Goal: Task Accomplishment & Management: Use online tool/utility

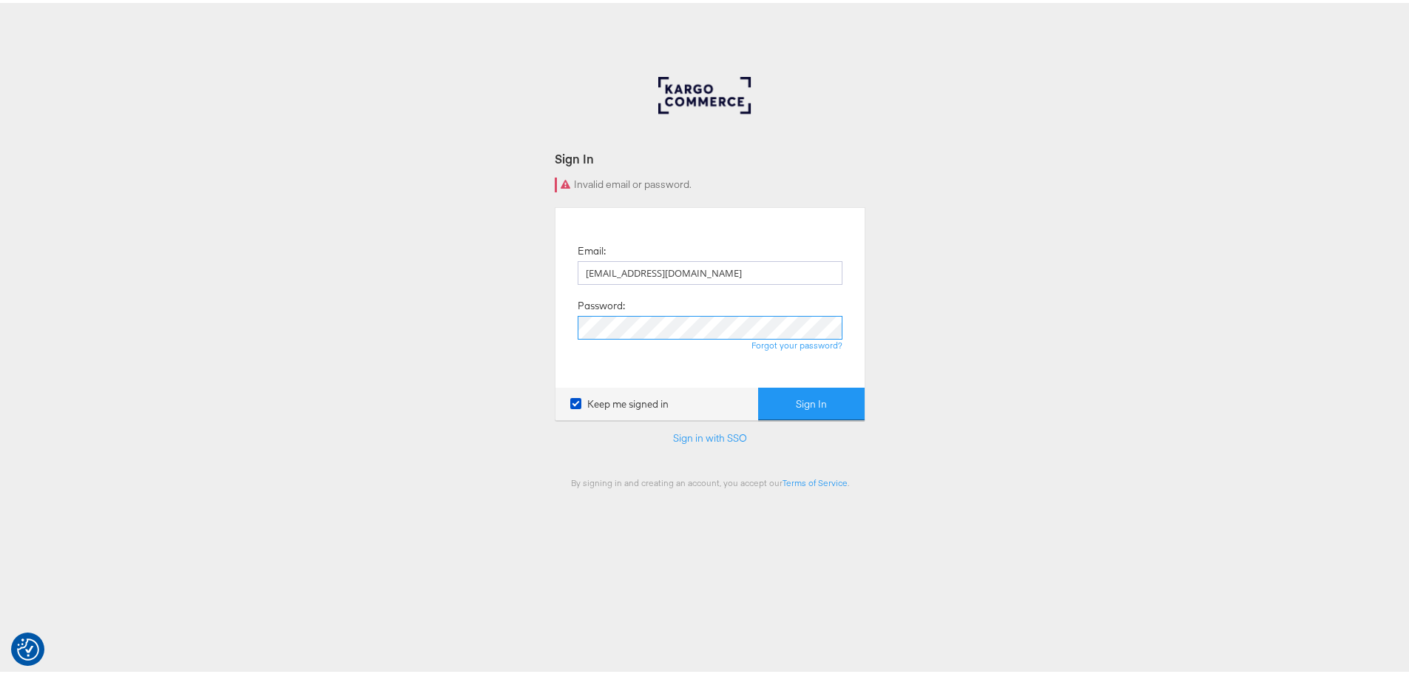
click at [758, 385] on button "Sign In" at bounding box center [811, 401] width 106 height 33
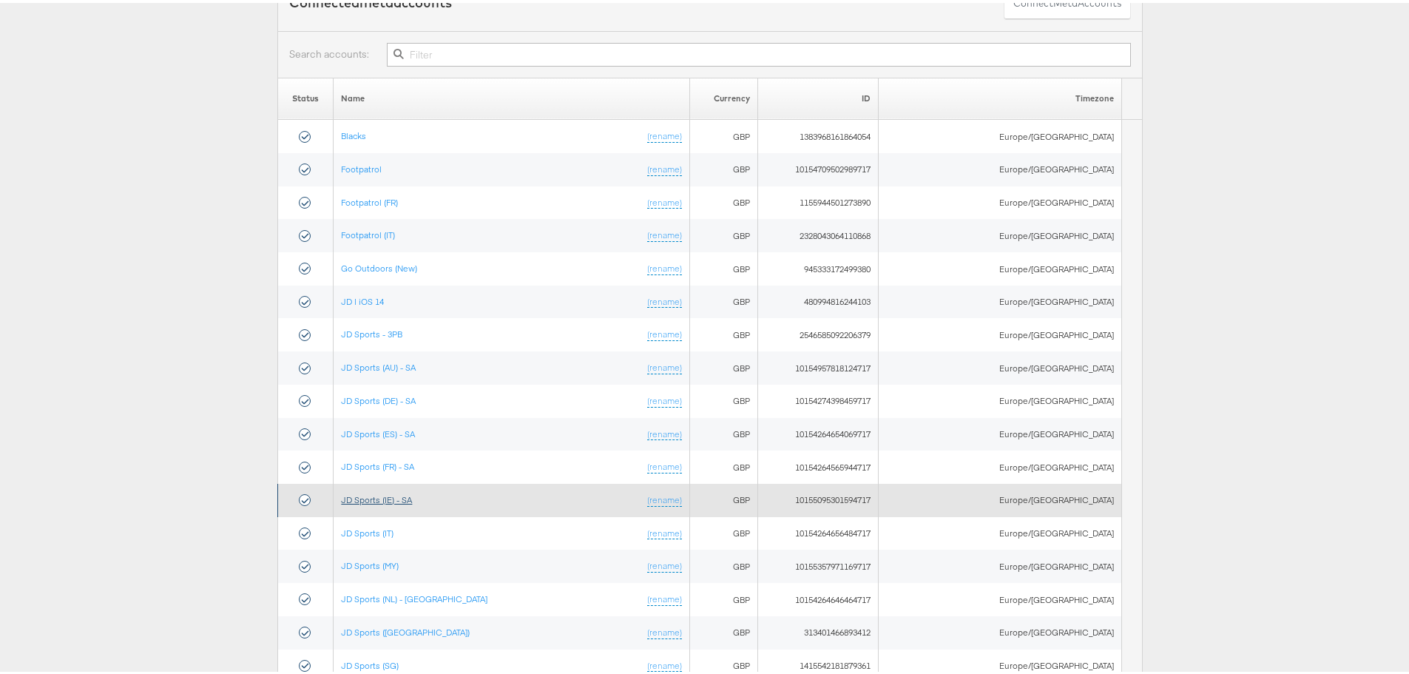
scroll to position [148, 0]
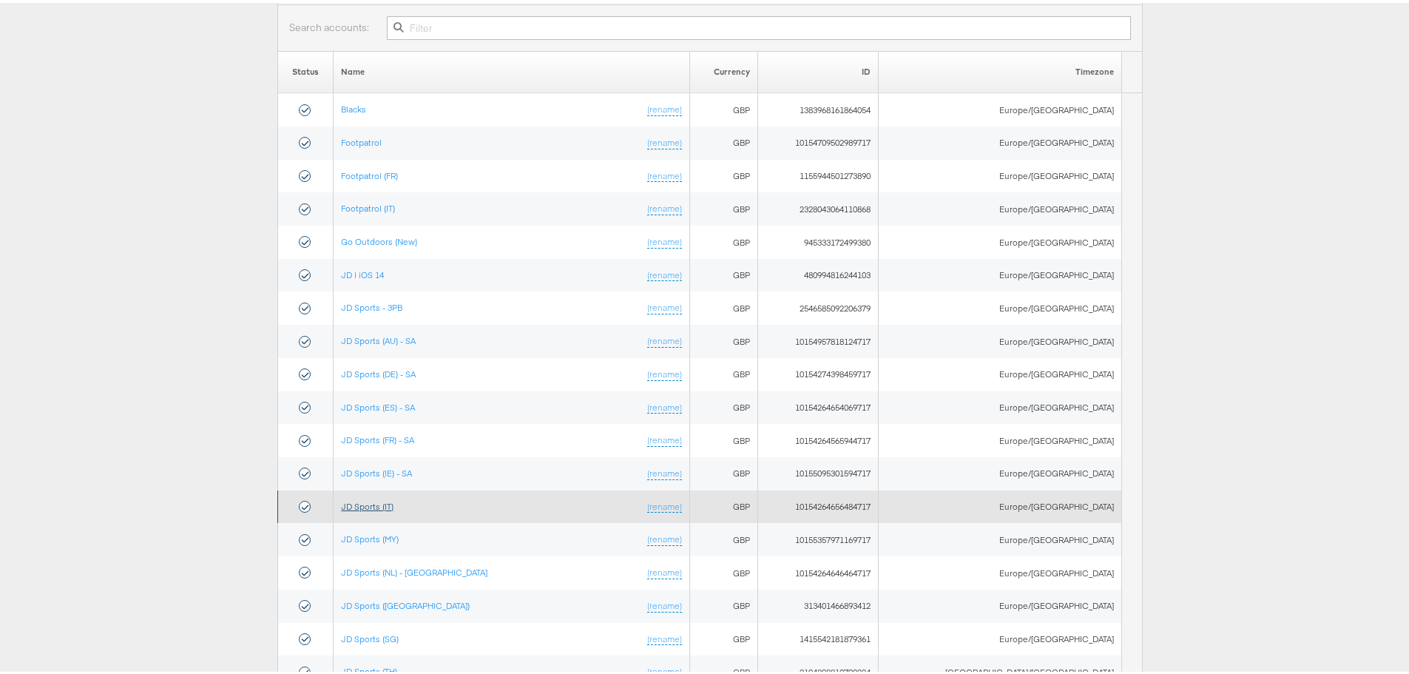
click at [382, 498] on link "JD Sports (IT)" at bounding box center [367, 503] width 53 height 11
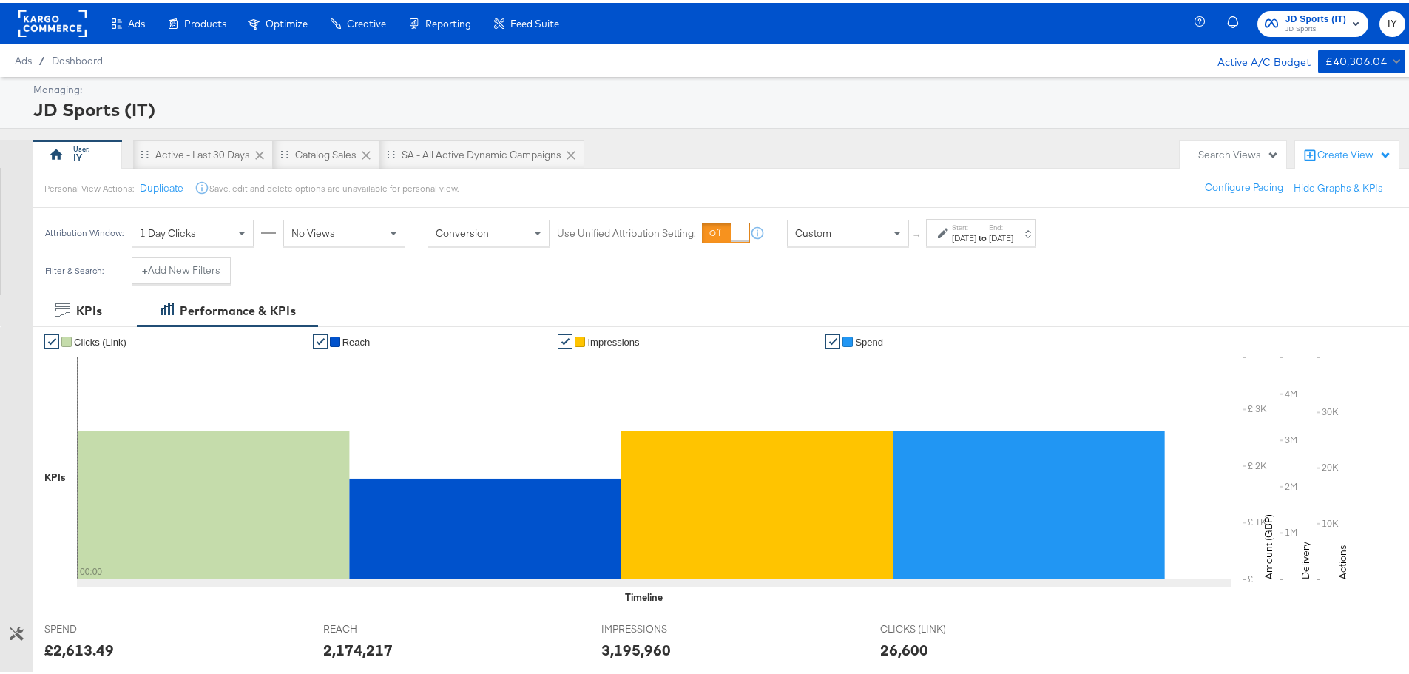
click at [879, 223] on div "Custom" at bounding box center [848, 229] width 121 height 25
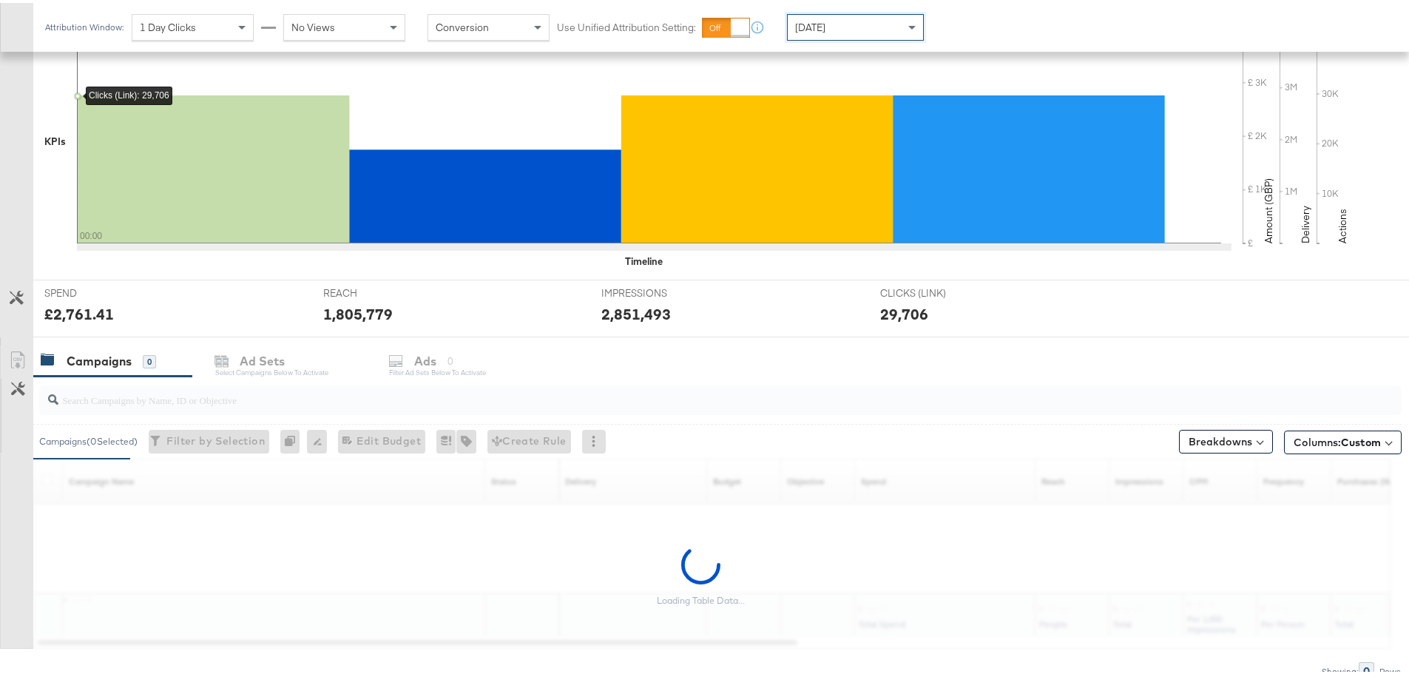
scroll to position [404, 0]
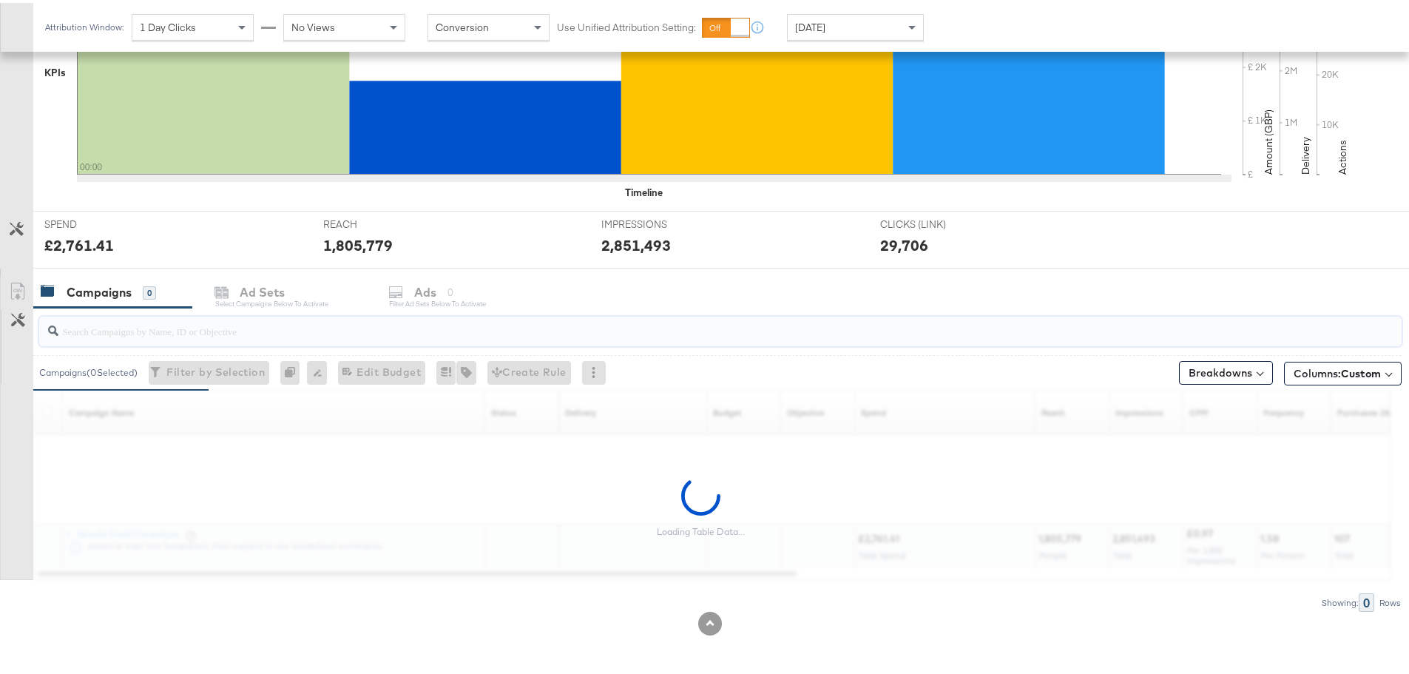
click at [169, 325] on input "search" at bounding box center [667, 322] width 1218 height 29
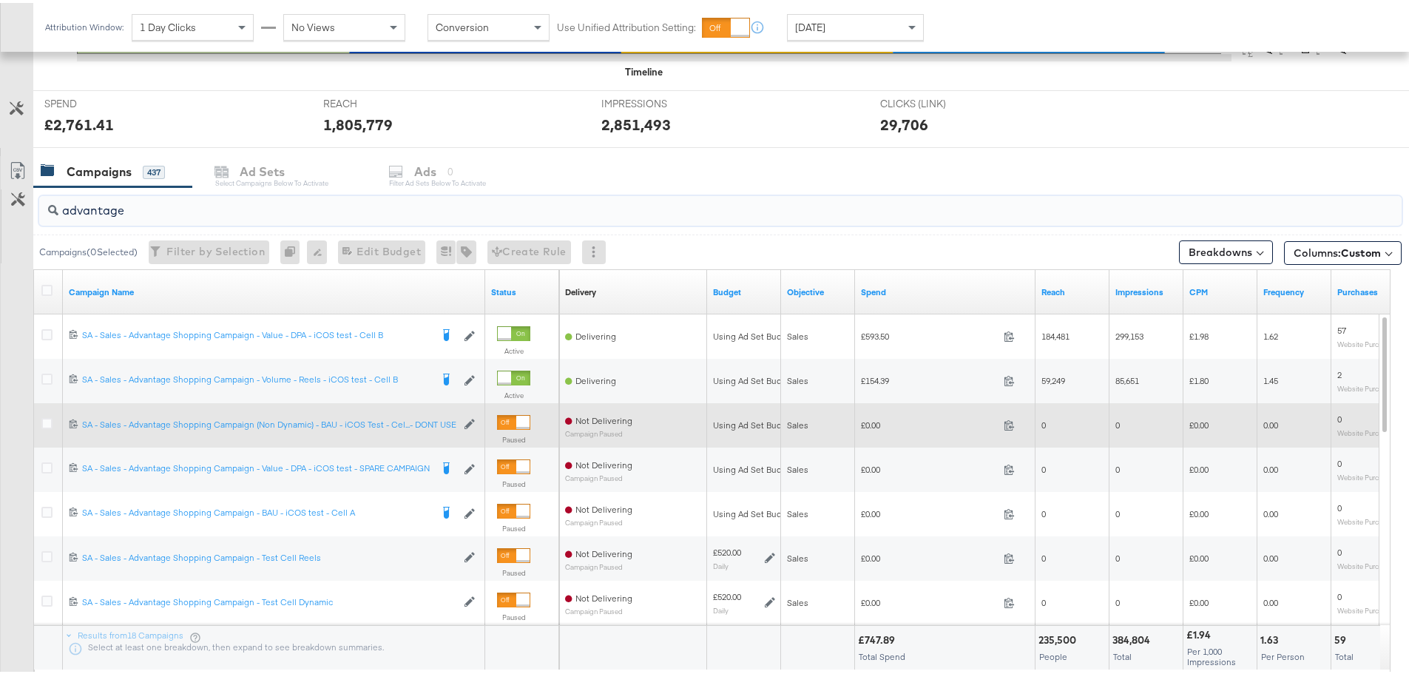
scroll to position [626, 0]
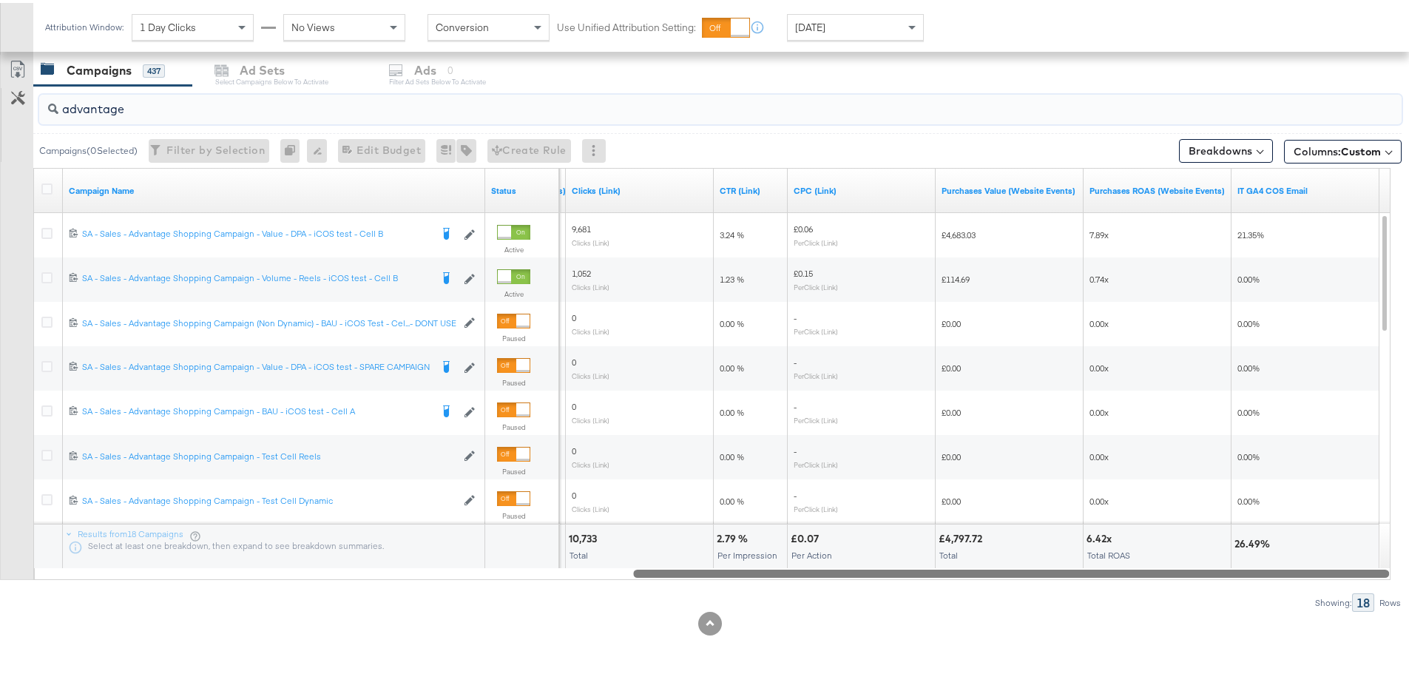
drag, startPoint x: 596, startPoint y: 573, endPoint x: 1347, endPoint y: 567, distance: 751.4
click at [1347, 567] on div at bounding box center [1011, 570] width 756 height 13
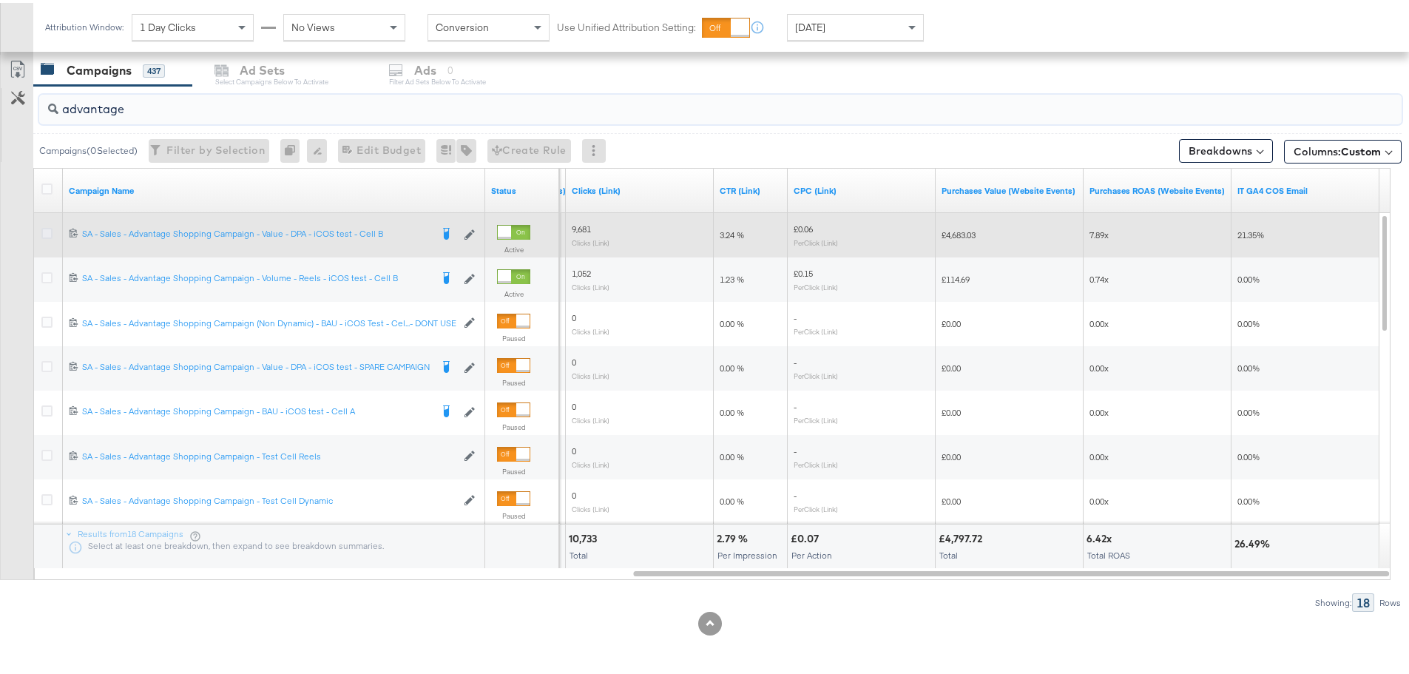
type input "advantage"
click at [44, 233] on icon at bounding box center [46, 230] width 11 height 11
click at [0, 0] on input "checkbox" at bounding box center [0, 0] width 0 height 0
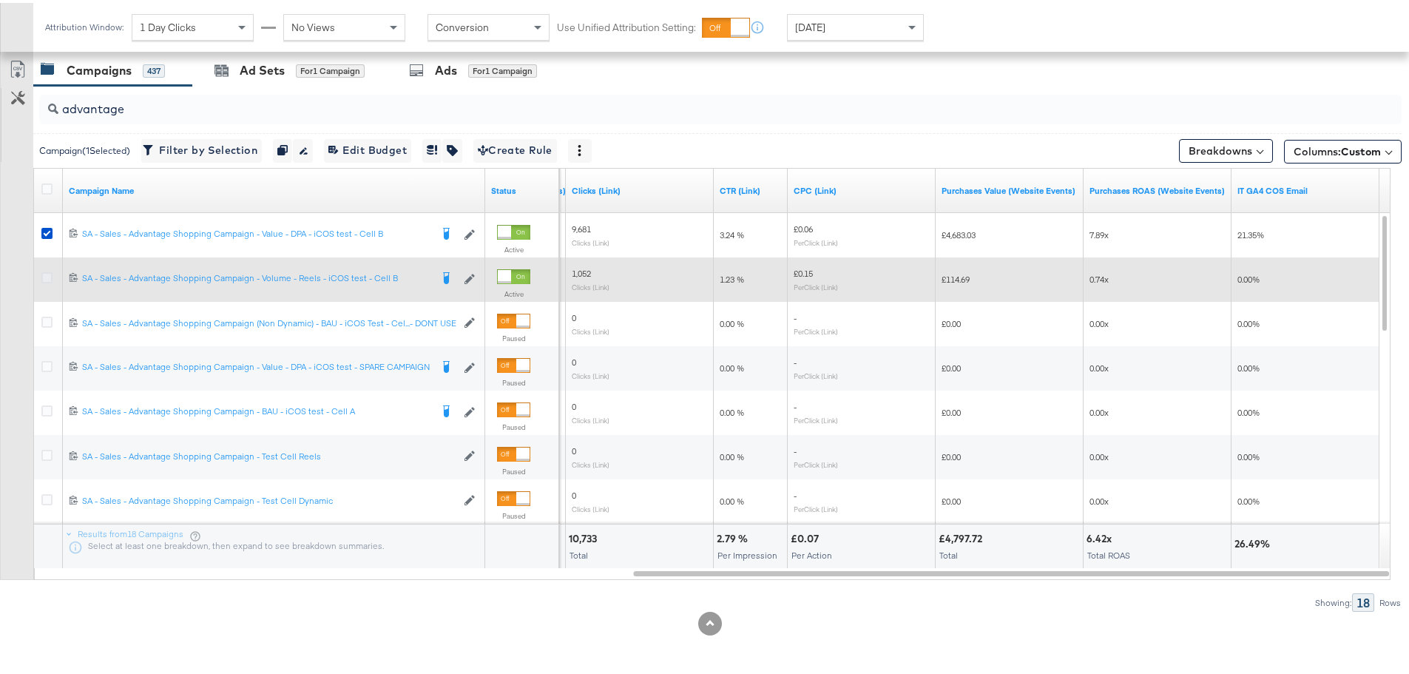
drag, startPoint x: 41, startPoint y: 267, endPoint x: 48, endPoint y: 274, distance: 9.9
click at [41, 267] on div at bounding box center [48, 276] width 27 height 27
click at [50, 277] on icon at bounding box center [46, 274] width 11 height 11
click at [0, 0] on input "checkbox" at bounding box center [0, 0] width 0 height 0
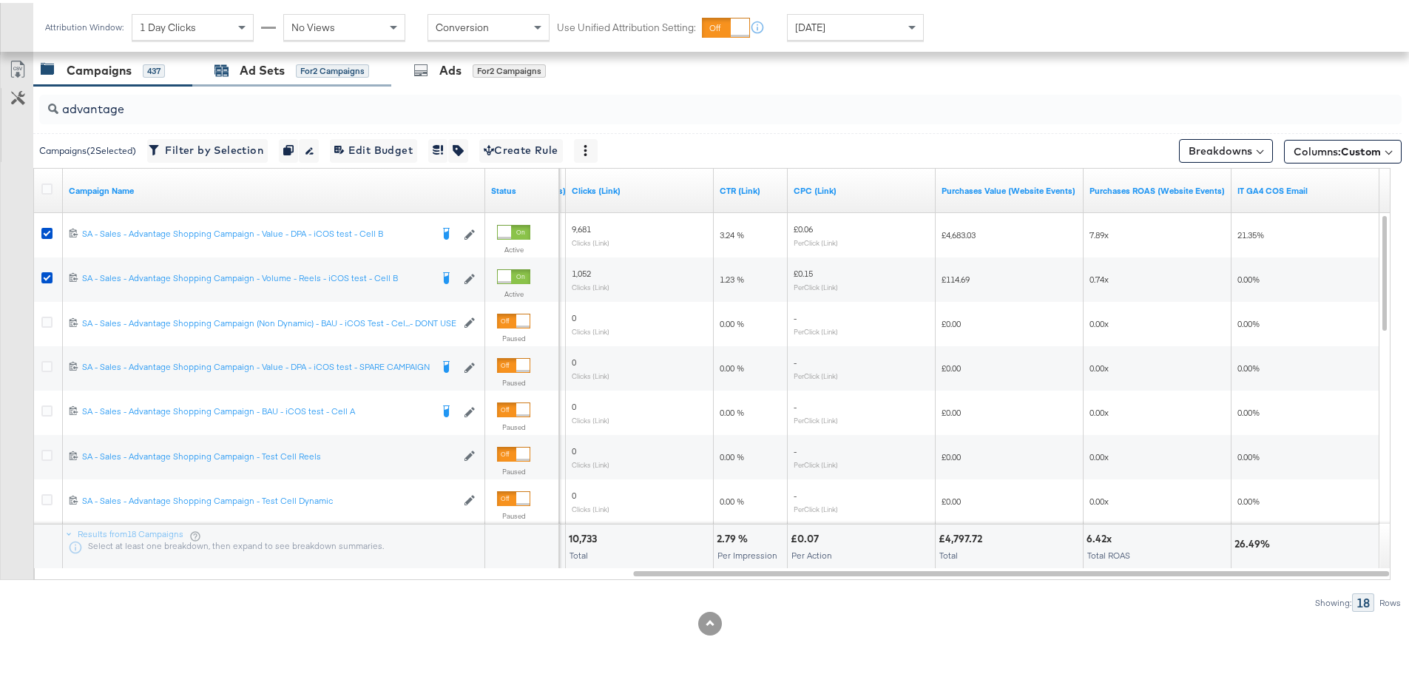
click at [303, 67] on div "for 2 Campaigns" at bounding box center [332, 67] width 73 height 13
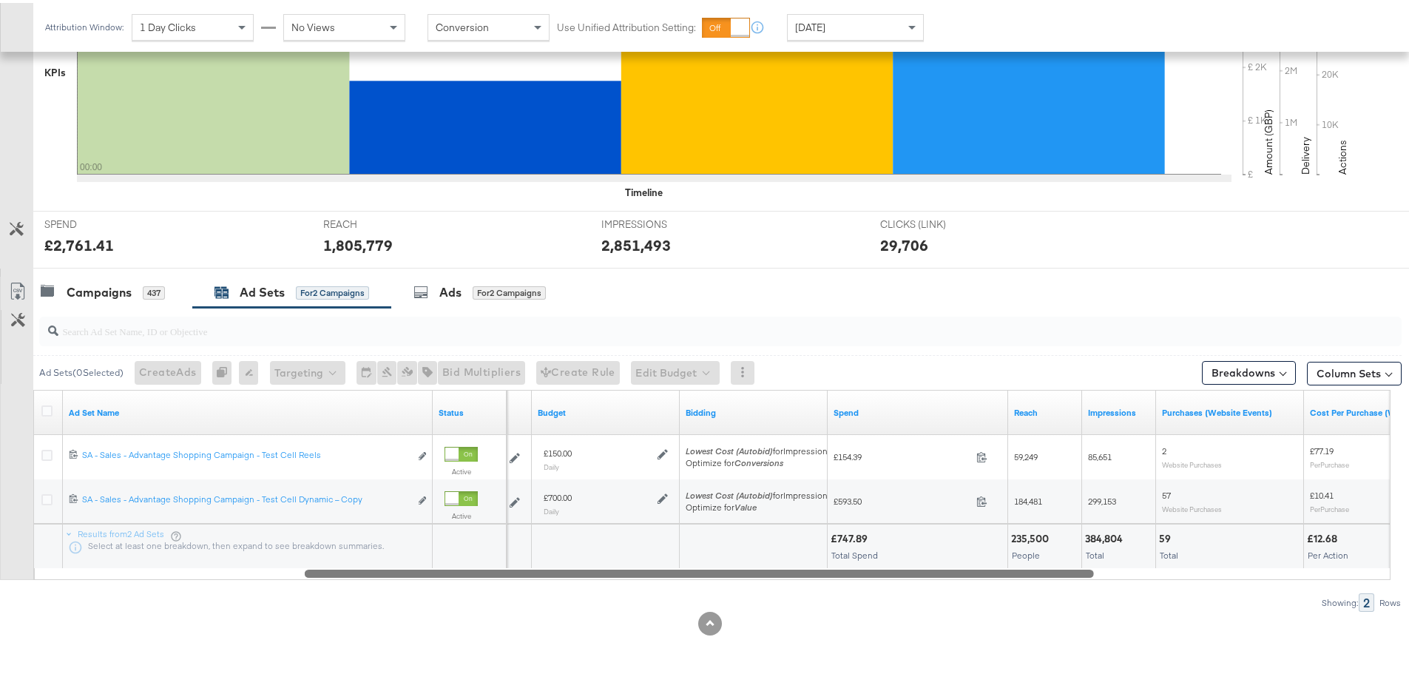
drag, startPoint x: 750, startPoint y: 570, endPoint x: 1046, endPoint y: 600, distance: 298.0
click at [1046, 600] on div "Ad Sets ( 0 Selected) Create Ads At least one ad set must be selected 0 Rename …" at bounding box center [700, 457] width 1401 height 304
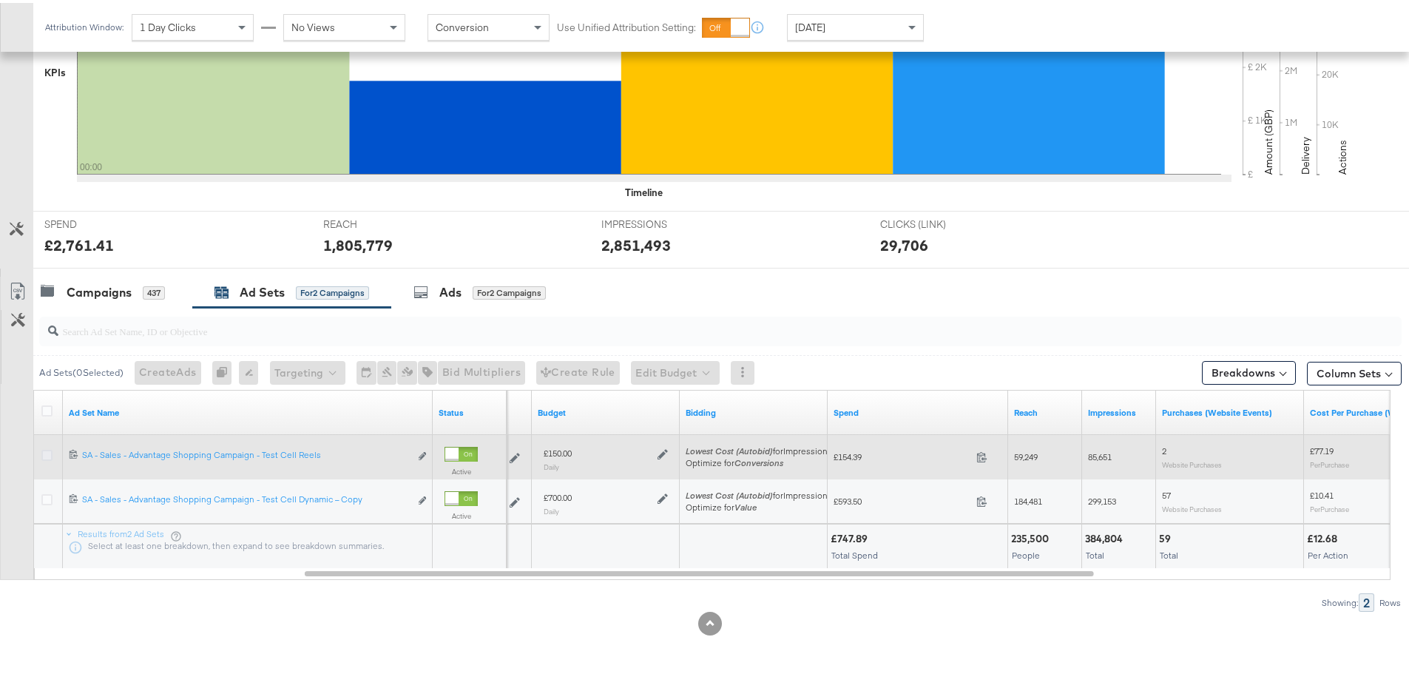
click at [49, 452] on icon at bounding box center [46, 452] width 11 height 11
click at [0, 0] on input "checkbox" at bounding box center [0, 0] width 0 height 0
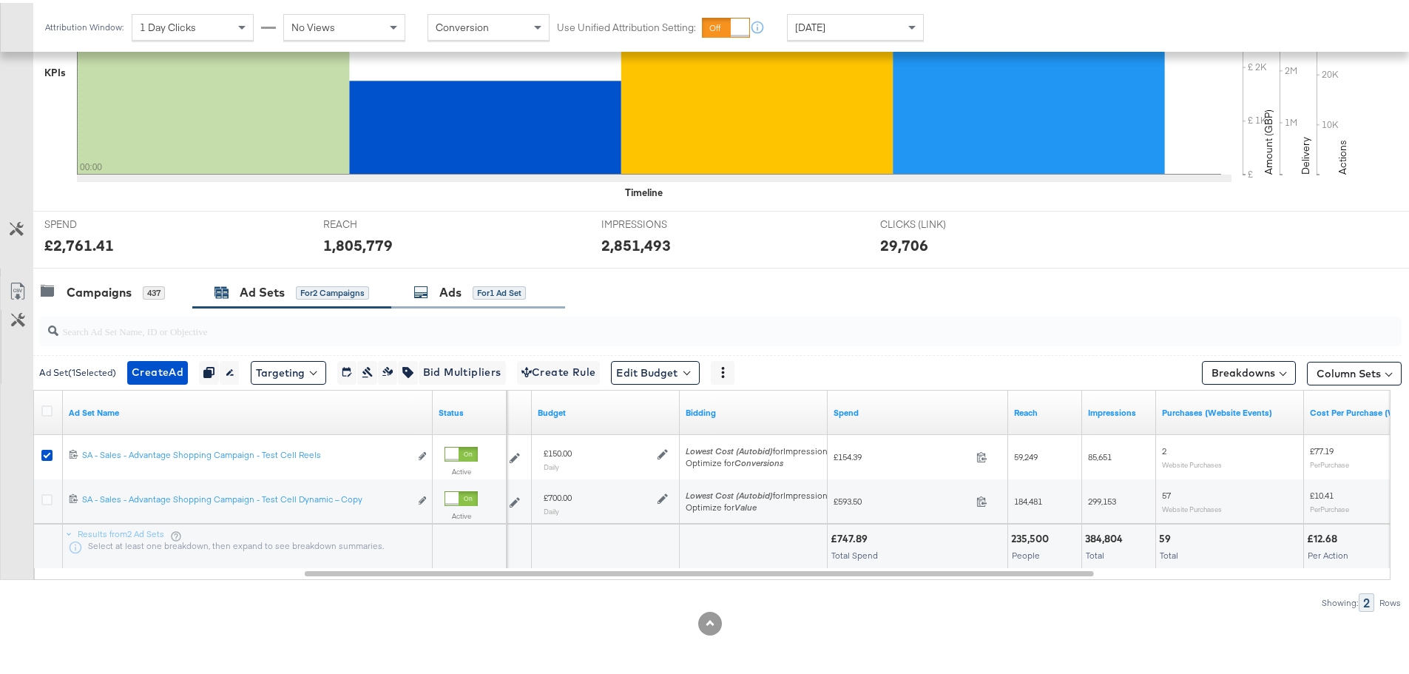
click at [427, 285] on icon at bounding box center [420, 289] width 15 height 15
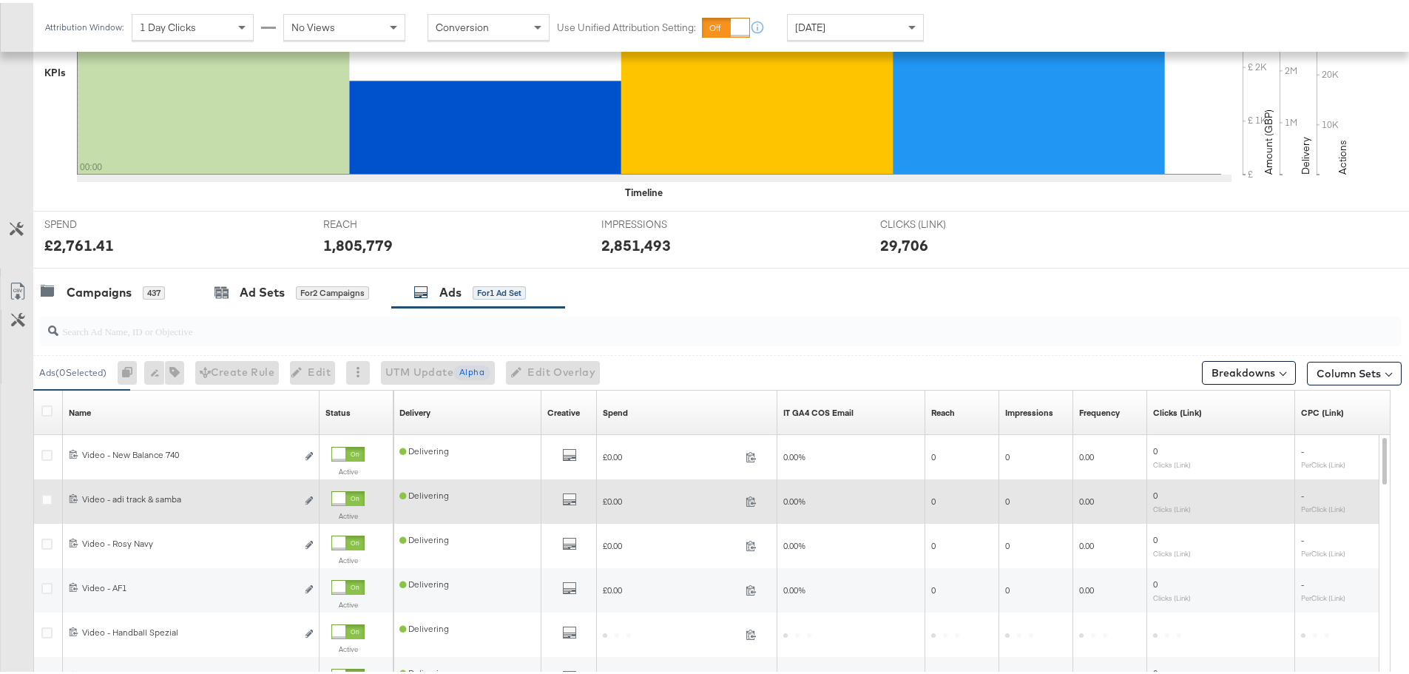
scroll to position [626, 0]
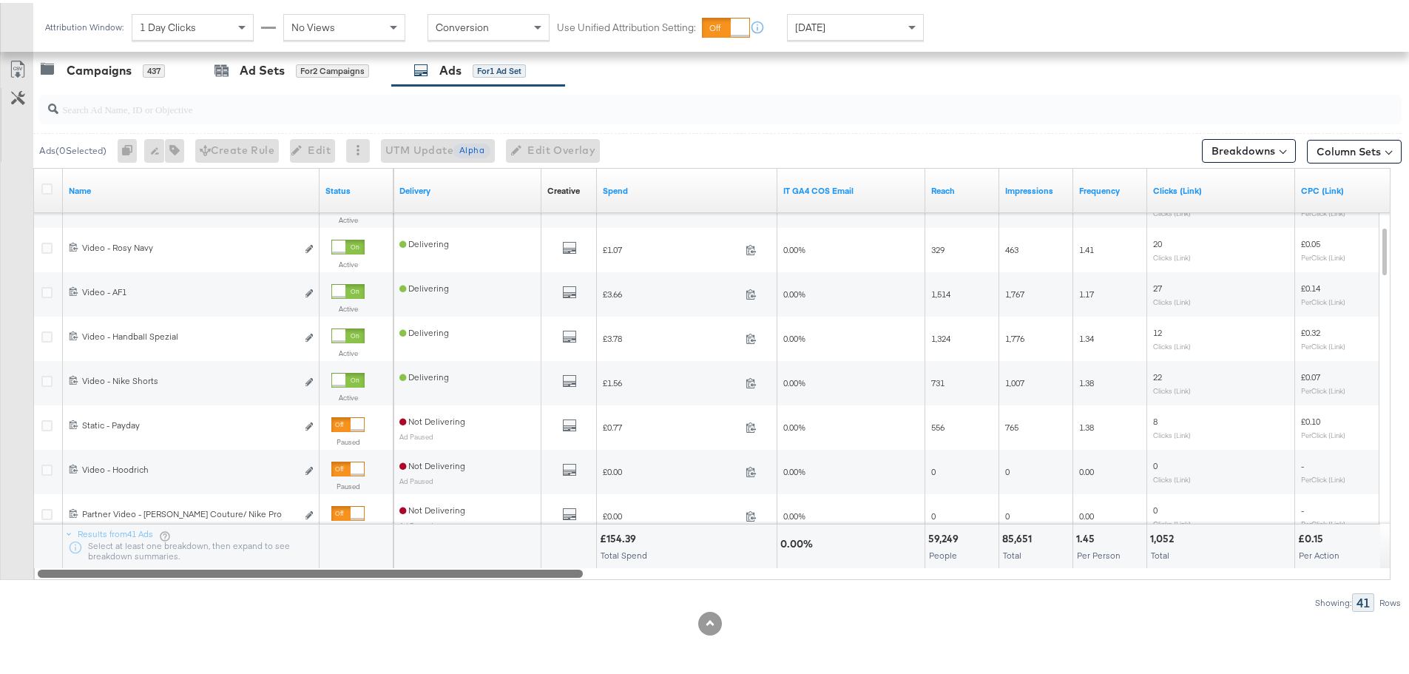
drag, startPoint x: 459, startPoint y: 575, endPoint x: 326, endPoint y: 582, distance: 132.6
click at [326, 582] on div "Ads ( 0 Selected) 0 Rename 0 ads Tags for 0 campaigns Create Rule Edit 0 ads Ed…" at bounding box center [700, 346] width 1401 height 526
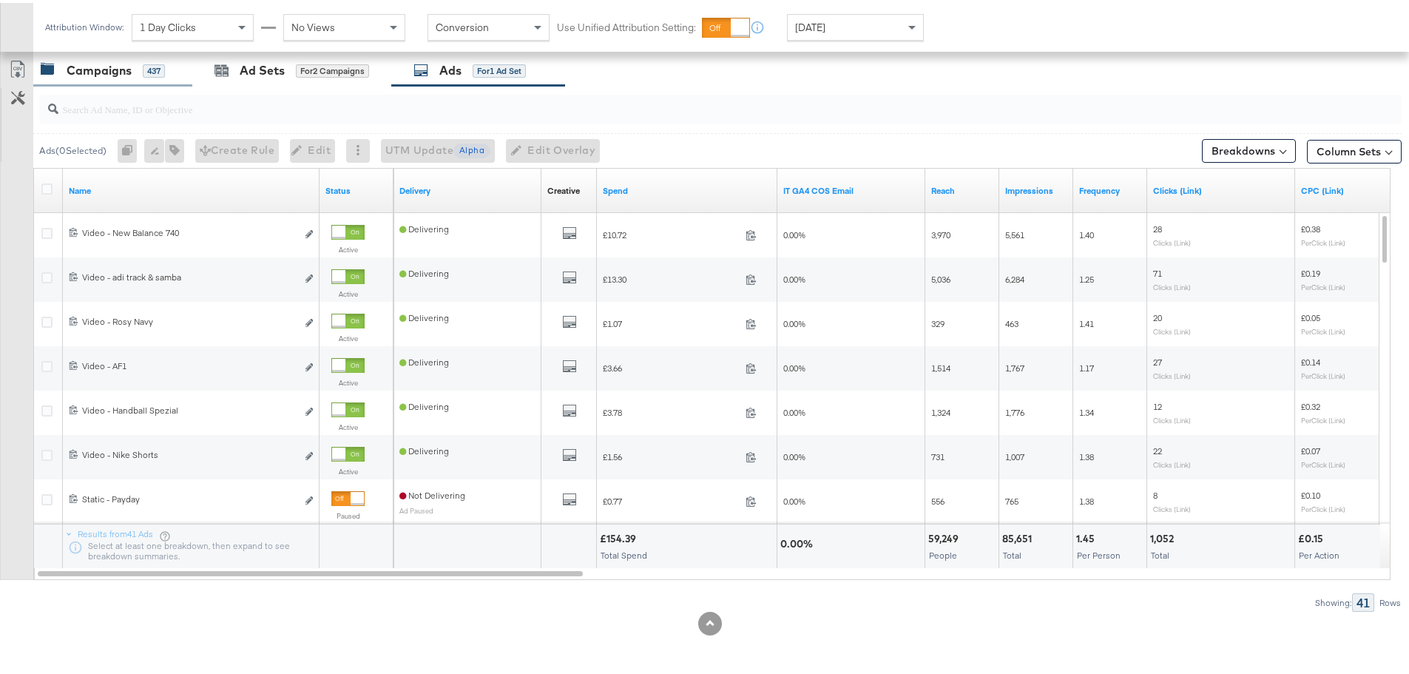
click at [81, 66] on div "Campaigns" at bounding box center [99, 67] width 65 height 17
